Goal: Obtain resource: Download file/media

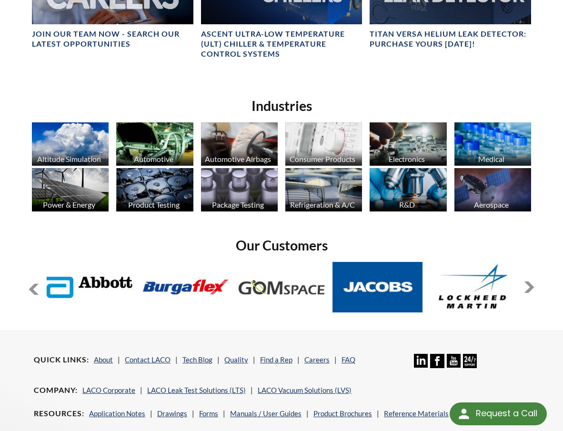
scroll to position [634, 0]
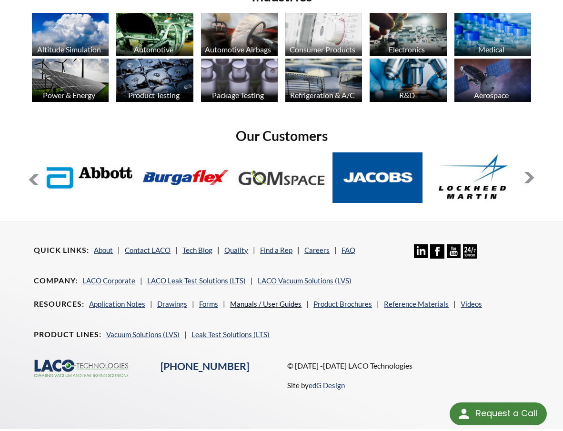
click at [248, 300] on link "Manuals / User Guides" at bounding box center [265, 304] width 71 height 9
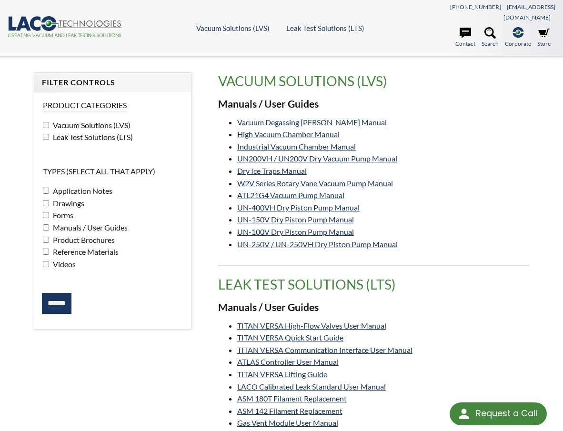
click at [52, 132] on span "Leak Test Solutions (LTS)" at bounding box center [91, 136] width 82 height 9
click at [51, 293] on input "******" at bounding box center [57, 303] width 30 height 21
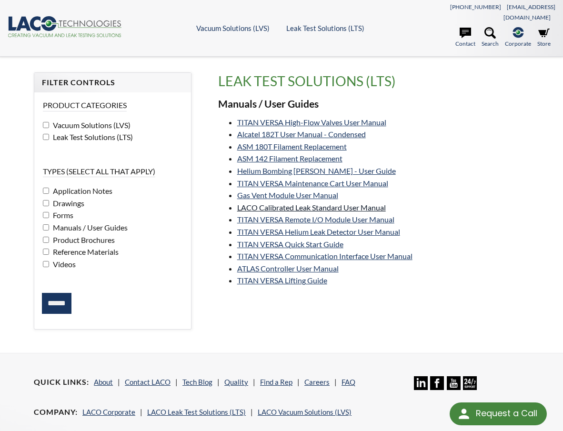
click at [290, 203] on link "LACO Calibrated Leak Standard User Manual" at bounding box center [311, 207] width 149 height 9
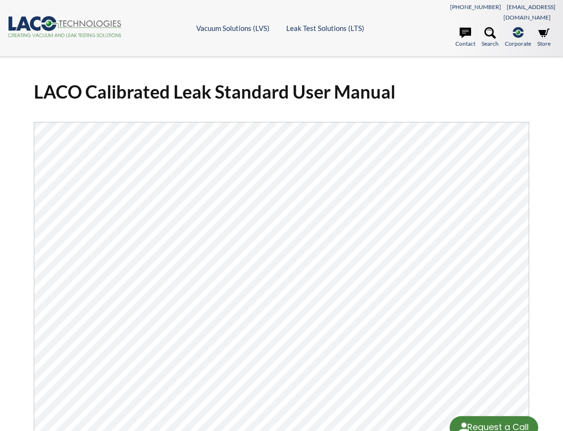
select select "Language Translate Widget"
